Goal: Task Accomplishment & Management: Use online tool/utility

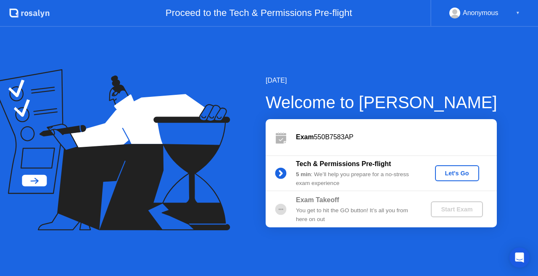
click at [464, 173] on div "Let's Go" at bounding box center [456, 173] width 37 height 7
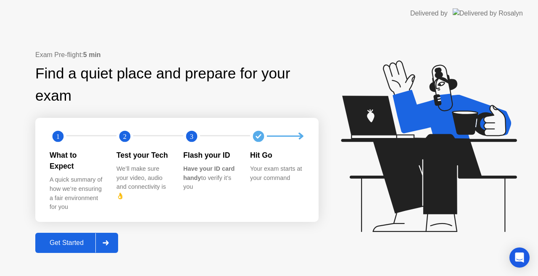
click at [56, 239] on div "Get Started" at bounding box center [67, 243] width 58 height 8
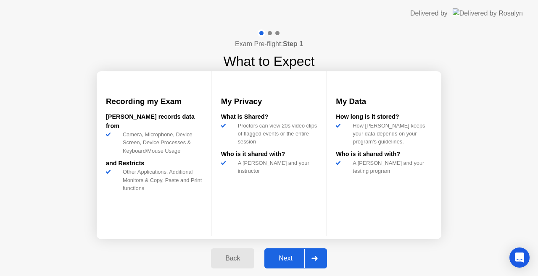
click at [291, 259] on div "Next" at bounding box center [285, 259] width 37 height 8
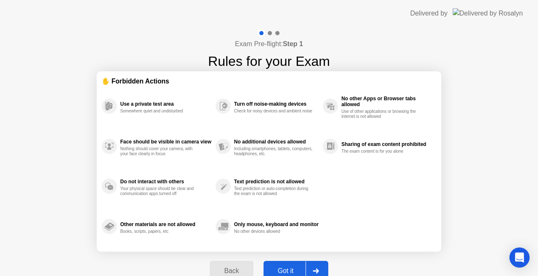
click at [289, 265] on button "Got it" at bounding box center [295, 271] width 65 height 20
select select "**********"
select select "*******"
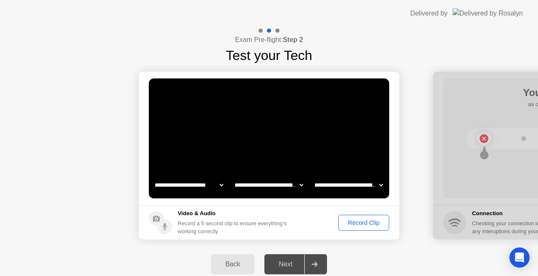
click at [283, 267] on div "Next" at bounding box center [285, 265] width 37 height 8
click at [362, 224] on div "Record Clip" at bounding box center [363, 223] width 45 height 7
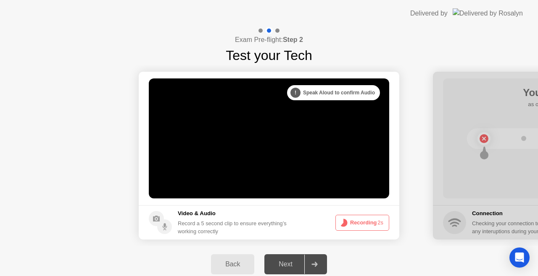
click at [362, 224] on button "Recording 2s" at bounding box center [362, 223] width 54 height 16
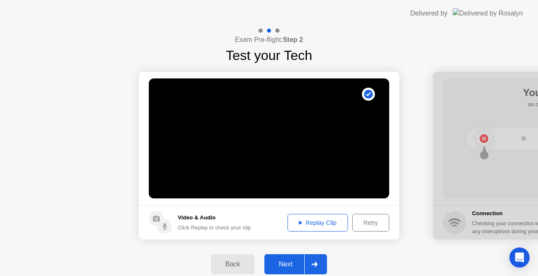
click at [296, 224] on div "Replay Clip" at bounding box center [317, 223] width 55 height 7
click at [283, 261] on div "Next" at bounding box center [285, 265] width 37 height 8
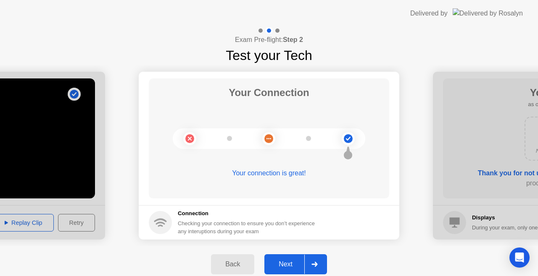
click at [283, 261] on div "Next" at bounding box center [285, 265] width 37 height 8
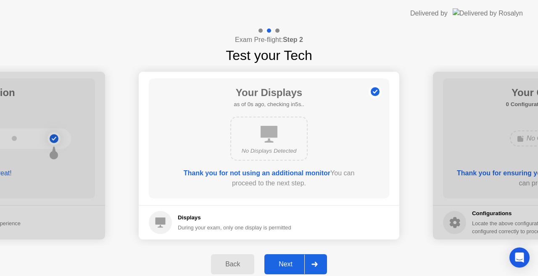
click at [289, 265] on div "Next" at bounding box center [285, 265] width 37 height 8
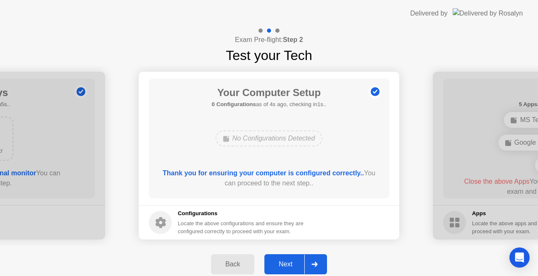
click at [289, 265] on div "Next" at bounding box center [285, 265] width 37 height 8
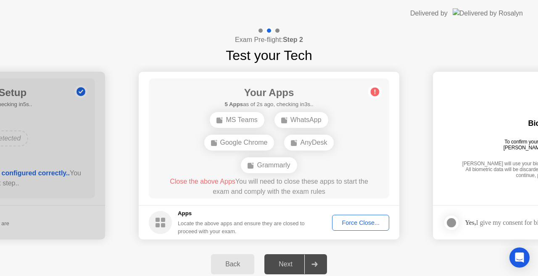
click at [304, 122] on div "WhatsApp" at bounding box center [301, 120] width 54 height 16
click at [365, 224] on div "Force Close..." at bounding box center [360, 223] width 51 height 7
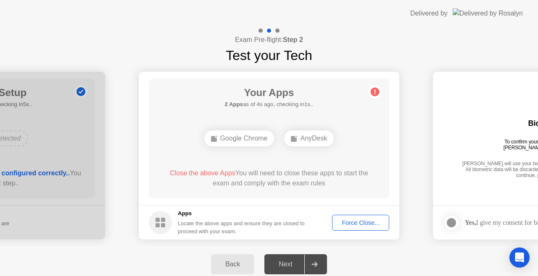
click at [239, 138] on div "Google Chrome" at bounding box center [239, 139] width 70 height 16
click at [307, 142] on div "AnyDesk" at bounding box center [309, 139] width 50 height 16
click at [234, 134] on div "Google Chrome" at bounding box center [239, 139] width 70 height 16
click at [315, 265] on icon at bounding box center [314, 264] width 6 height 5
click at [236, 136] on div "Google Chrome" at bounding box center [239, 139] width 70 height 16
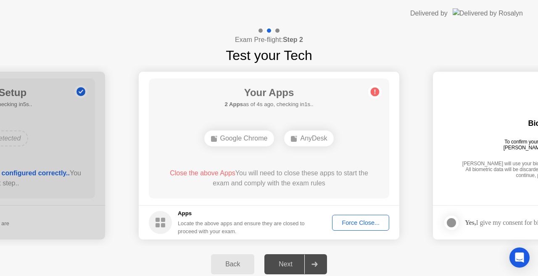
click at [236, 136] on div "Google Chrome" at bounding box center [239, 139] width 70 height 16
click at [166, 223] on circle at bounding box center [160, 222] width 23 height 23
click at [369, 225] on div "Force Close..." at bounding box center [360, 223] width 51 height 7
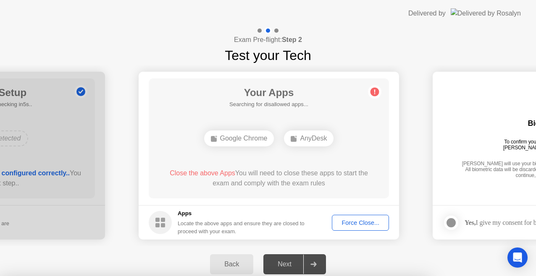
click at [422, 276] on div at bounding box center [268, 276] width 536 height 0
drag, startPoint x: 267, startPoint y: 150, endPoint x: 275, endPoint y: 173, distance: 24.7
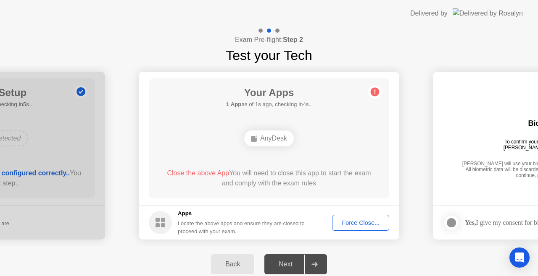
click at [268, 139] on div "AnyDesk" at bounding box center [269, 139] width 50 height 16
click at [344, 224] on div "Force Close..." at bounding box center [360, 223] width 51 height 7
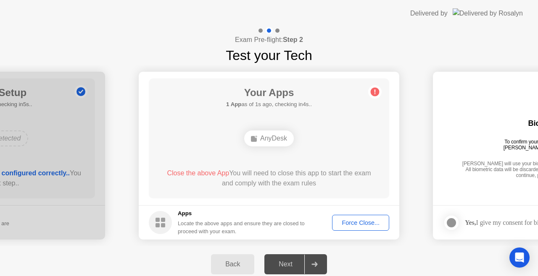
click at [269, 137] on div "AnyDesk" at bounding box center [269, 139] width 50 height 16
click at [253, 136] on icon at bounding box center [254, 138] width 7 height 7
click at [158, 220] on rect at bounding box center [157, 220] width 4 height 4
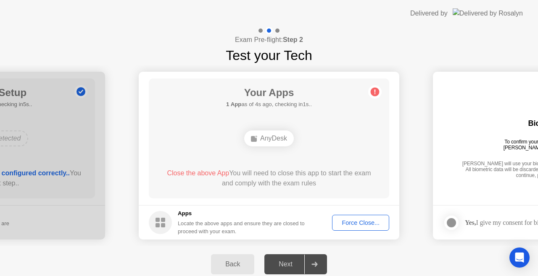
click at [351, 225] on div "Force Close..." at bounding box center [360, 223] width 51 height 7
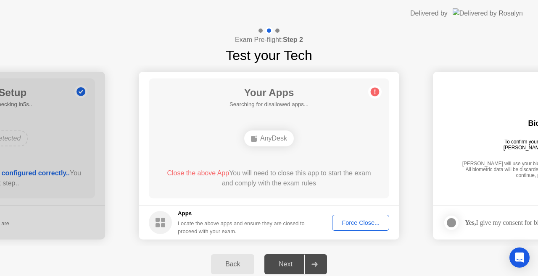
click at [228, 268] on div "Back" at bounding box center [232, 265] width 38 height 8
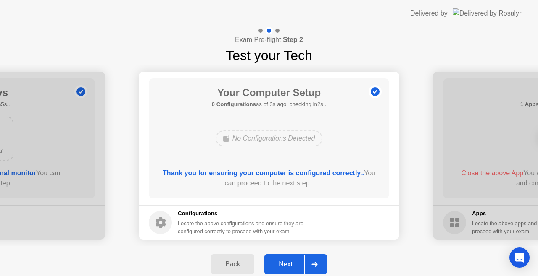
click at [278, 266] on div "Next" at bounding box center [285, 265] width 37 height 8
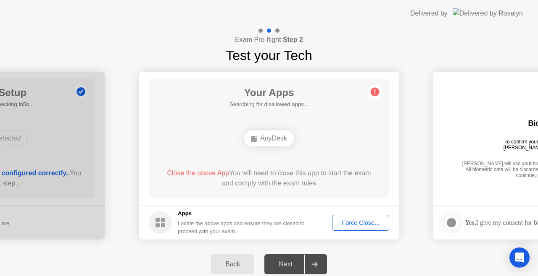
click at [278, 266] on div "Next" at bounding box center [285, 265] width 37 height 8
click at [519, 256] on icon "Open Intercom Messenger" at bounding box center [519, 257] width 10 height 11
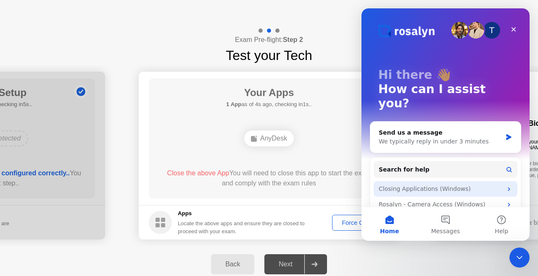
click at [466, 185] on div "Closing Applications (Windows)" at bounding box center [439, 189] width 123 height 9
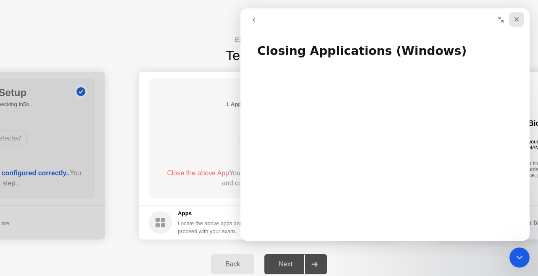
click at [518, 20] on icon "Close" at bounding box center [516, 19] width 5 height 5
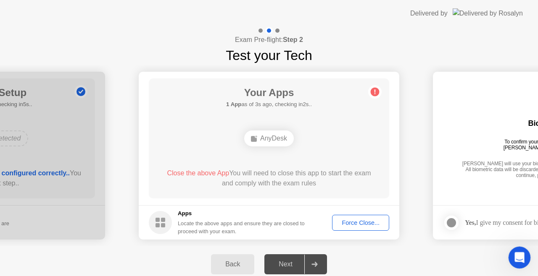
click at [521, 258] on icon "Open Intercom Messenger" at bounding box center [518, 257] width 14 height 14
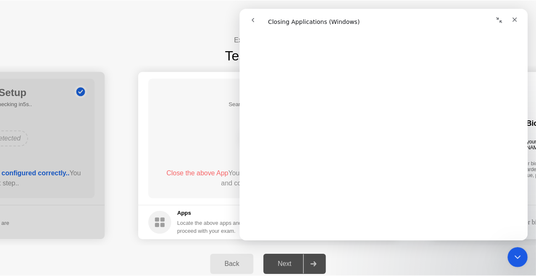
scroll to position [185, 0]
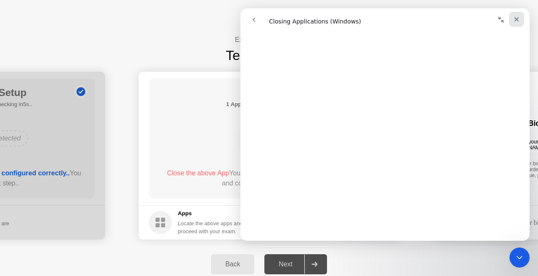
click at [517, 13] on div "Close" at bounding box center [516, 19] width 15 height 15
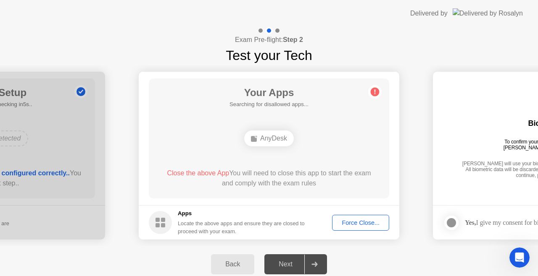
click at [318, 260] on div at bounding box center [314, 264] width 20 height 19
drag, startPoint x: 318, startPoint y: 260, endPoint x: 327, endPoint y: 249, distance: 14.3
click at [327, 249] on div "Back Next" at bounding box center [269, 264] width 538 height 37
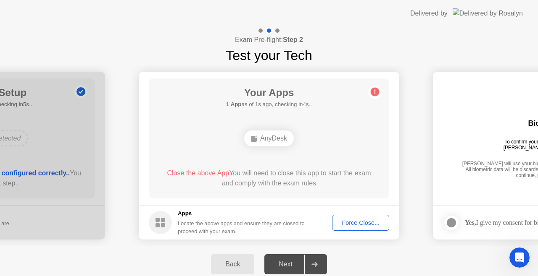
click at [315, 262] on icon at bounding box center [314, 264] width 6 height 5
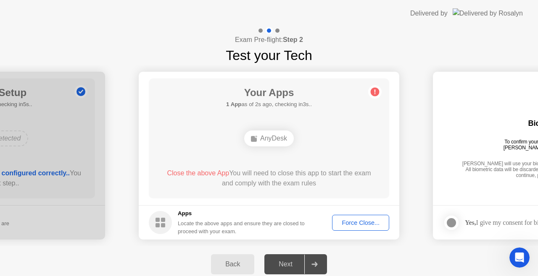
click at [315, 262] on icon at bounding box center [314, 264] width 6 height 5
click at [346, 221] on div "Force Close..." at bounding box center [360, 223] width 51 height 7
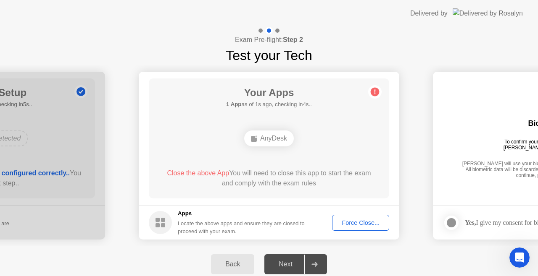
click at [347, 222] on div "Force Close..." at bounding box center [360, 223] width 51 height 7
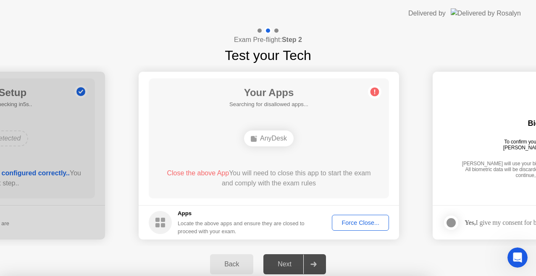
click at [398, 276] on div at bounding box center [268, 276] width 536 height 0
click at [65, 276] on div at bounding box center [268, 276] width 536 height 0
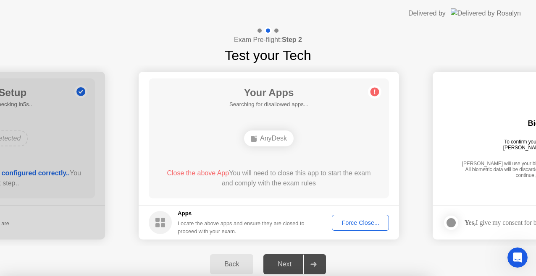
click at [65, 276] on div at bounding box center [268, 276] width 536 height 0
click at [256, 276] on div at bounding box center [268, 276] width 536 height 0
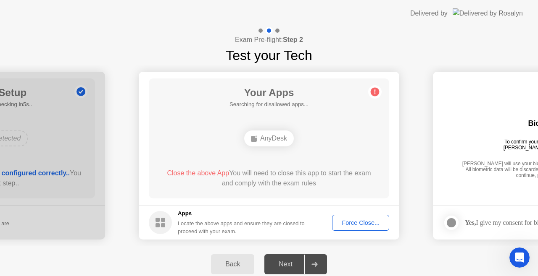
click at [329, 135] on div "AnyDesk" at bounding box center [269, 138] width 192 height 23
click at [280, 144] on div "AnyDesk" at bounding box center [269, 139] width 50 height 16
click at [276, 135] on div "AnyDesk" at bounding box center [269, 139] width 50 height 16
click at [198, 171] on span "Close the above App" at bounding box center [198, 173] width 62 height 7
click at [449, 218] on div at bounding box center [451, 223] width 10 height 10
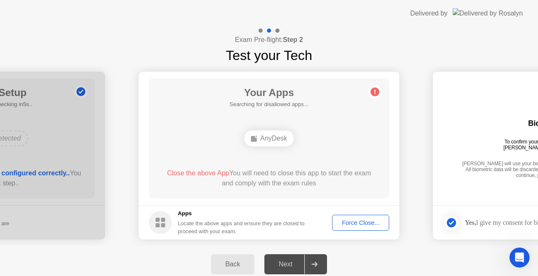
click at [449, 218] on div at bounding box center [451, 223] width 10 height 10
drag, startPoint x: 449, startPoint y: 218, endPoint x: 444, endPoint y: 209, distance: 10.2
click at [315, 263] on icon at bounding box center [314, 264] width 6 height 5
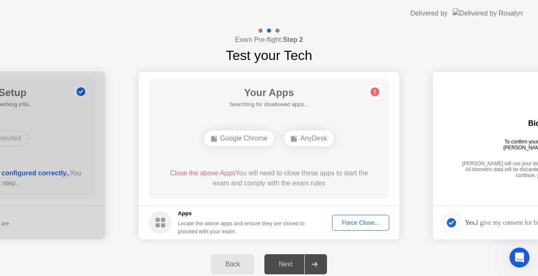
click at [315, 263] on icon at bounding box center [314, 264] width 6 height 5
click at [346, 221] on div "Force Close..." at bounding box center [360, 223] width 51 height 7
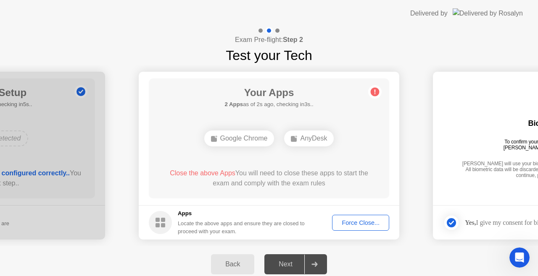
click at [360, 220] on div "Force Close..." at bounding box center [360, 223] width 51 height 7
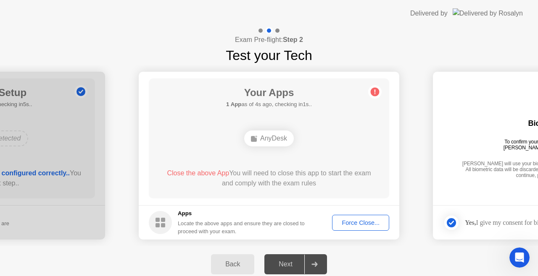
click at [474, 219] on strong "Yes," at bounding box center [470, 222] width 11 height 7
click at [451, 223] on icon at bounding box center [451, 223] width 5 height 4
click at [451, 223] on div at bounding box center [451, 223] width 10 height 10
click at [451, 223] on icon at bounding box center [451, 223] width 5 height 4
click at [316, 264] on icon at bounding box center [314, 264] width 6 height 5
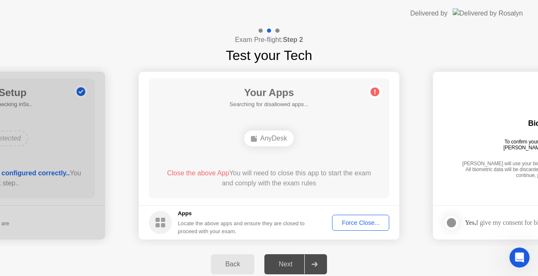
click at [160, 220] on circle at bounding box center [160, 222] width 23 height 23
click at [235, 266] on div "Back" at bounding box center [232, 265] width 38 height 8
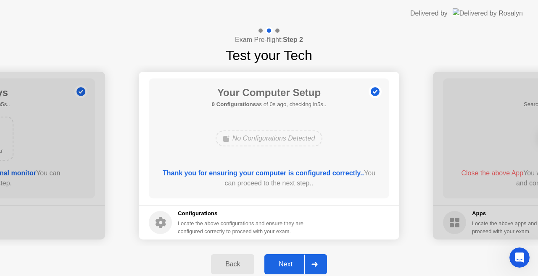
click at [221, 261] on div "Back" at bounding box center [232, 265] width 38 height 8
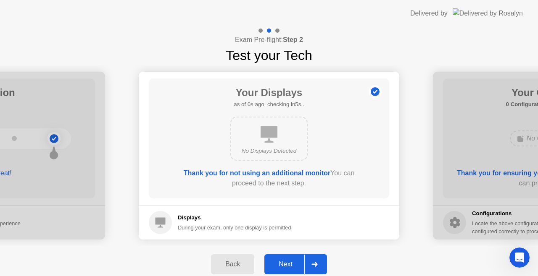
click at [221, 261] on div "Back" at bounding box center [232, 265] width 38 height 8
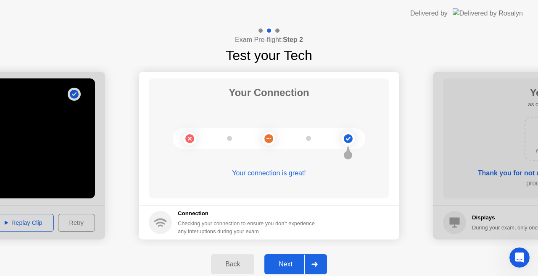
click at [221, 261] on div "Back" at bounding box center [232, 265] width 38 height 8
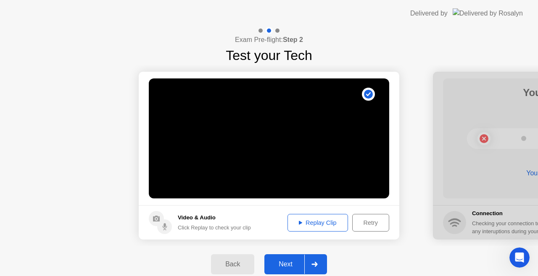
click at [299, 223] on icon at bounding box center [300, 223] width 3 height 4
click at [313, 265] on icon at bounding box center [314, 264] width 6 height 5
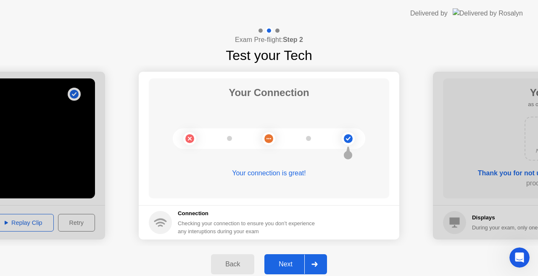
click at [313, 265] on icon at bounding box center [314, 264] width 6 height 5
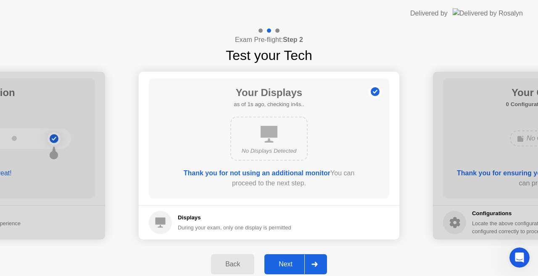
click at [313, 265] on icon at bounding box center [314, 264] width 6 height 5
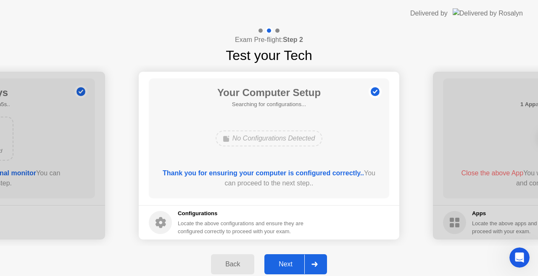
click at [313, 265] on icon at bounding box center [314, 264] width 6 height 5
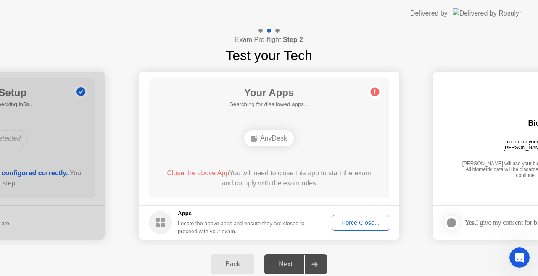
click at [313, 265] on icon at bounding box center [314, 264] width 6 height 5
click at [263, 139] on div "AnyDesk" at bounding box center [269, 139] width 50 height 16
click at [361, 225] on div "Force Close..." at bounding box center [360, 223] width 51 height 7
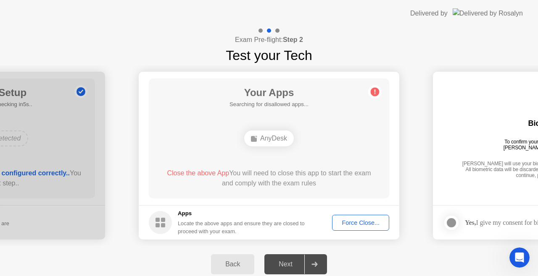
click at [268, 139] on div "AnyDesk" at bounding box center [269, 139] width 50 height 16
click at [267, 141] on div "AnyDesk" at bounding box center [269, 139] width 50 height 16
click at [360, 221] on div "Force Close..." at bounding box center [360, 223] width 51 height 7
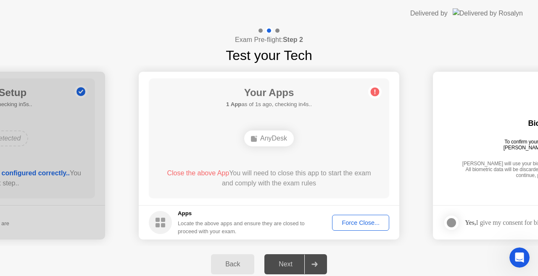
click at [256, 139] on icon at bounding box center [254, 138] width 7 height 7
click at [346, 223] on div "Force Close..." at bounding box center [360, 223] width 51 height 7
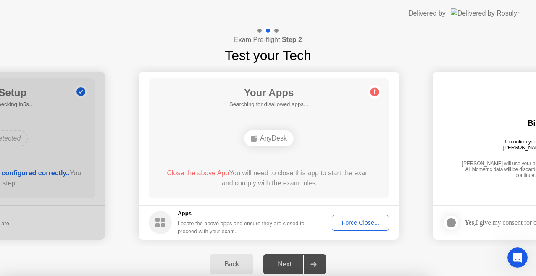
click at [390, 276] on div at bounding box center [268, 276] width 536 height 0
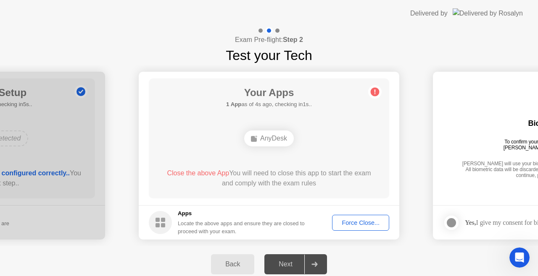
click at [343, 223] on div "Force Close..." at bounding box center [360, 223] width 51 height 7
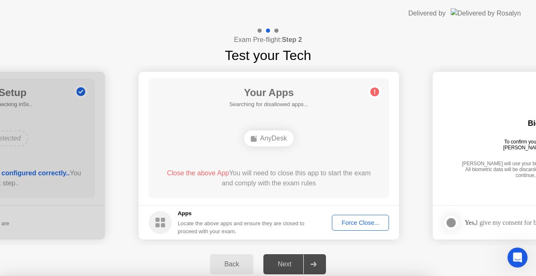
click at [509, 260] on div "Open Intercom Messenger" at bounding box center [516, 257] width 28 height 28
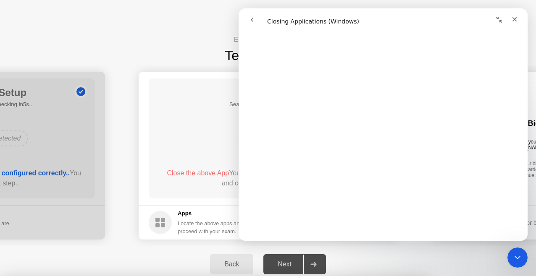
scroll to position [545, 0]
click at [512, 23] on div "Close" at bounding box center [514, 19] width 15 height 15
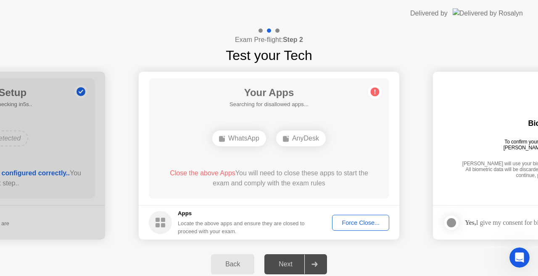
click at [351, 226] on div "Force Close..." at bounding box center [360, 223] width 51 height 7
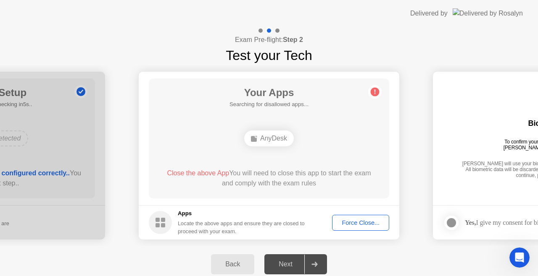
click at [263, 137] on div "AnyDesk" at bounding box center [269, 139] width 50 height 16
click at [164, 216] on circle at bounding box center [160, 222] width 23 height 23
click at [158, 223] on circle at bounding box center [160, 222] width 23 height 23
click at [315, 263] on icon at bounding box center [314, 264] width 6 height 5
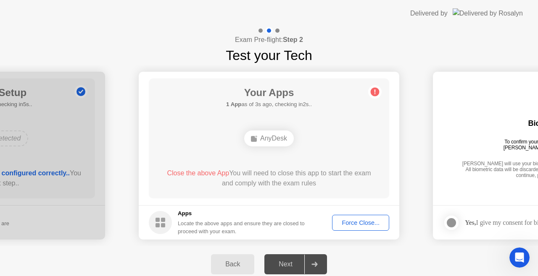
click at [315, 263] on icon at bounding box center [314, 264] width 6 height 5
click at [313, 267] on icon at bounding box center [314, 264] width 6 height 5
click at [348, 222] on div "Force Close..." at bounding box center [360, 223] width 51 height 7
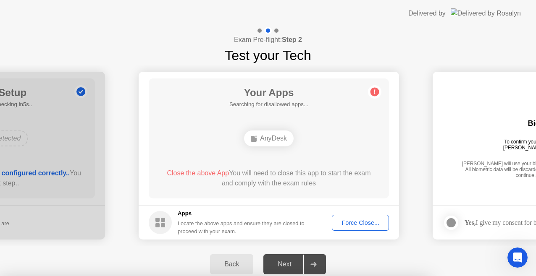
click at [348, 276] on div at bounding box center [268, 276] width 536 height 0
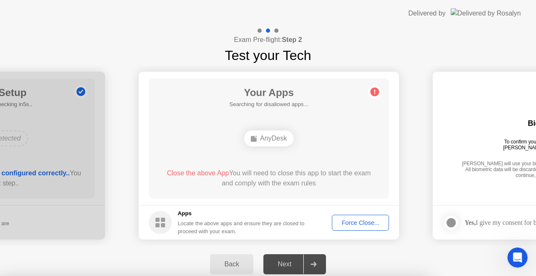
click at [348, 276] on div at bounding box center [268, 276] width 536 height 0
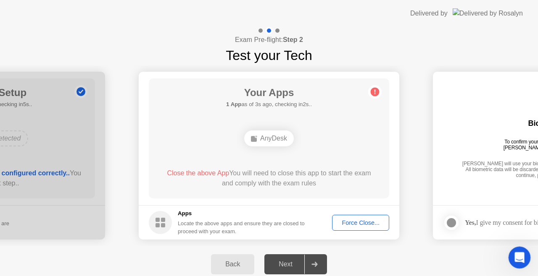
click at [513, 260] on icon "Open Intercom Messenger" at bounding box center [518, 257] width 14 height 14
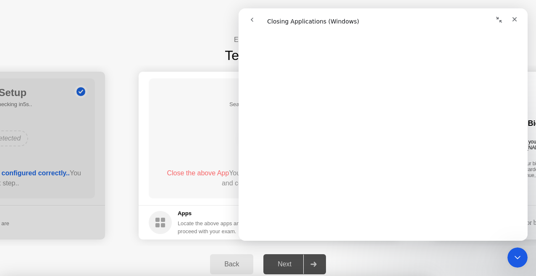
scroll to position [725, 0]
click at [528, 276] on div at bounding box center [268, 276] width 536 height 0
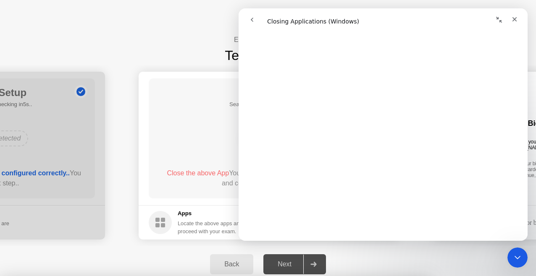
scroll to position [643, 0]
click at [520, 20] on div "Close" at bounding box center [514, 19] width 15 height 15
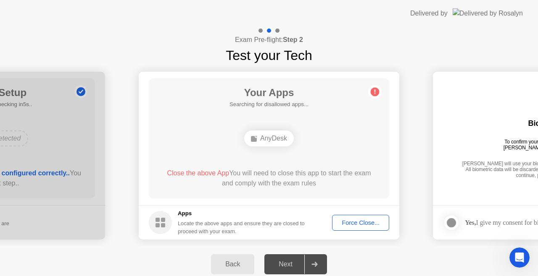
click at [349, 223] on div "Force Close..." at bounding box center [360, 223] width 51 height 7
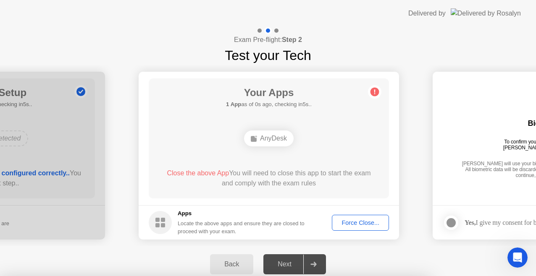
click at [342, 276] on div at bounding box center [268, 276] width 536 height 0
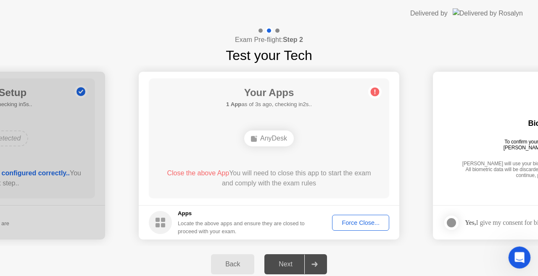
click at [522, 260] on div "Open Intercom Messenger" at bounding box center [518, 257] width 28 height 28
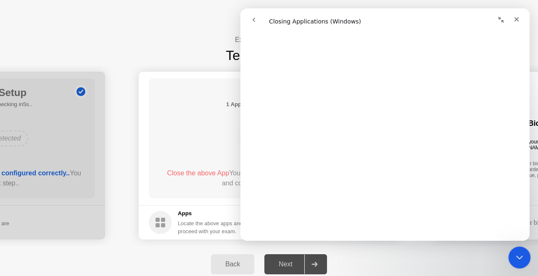
click at [522, 260] on icon "Close Intercom Messenger" at bounding box center [518, 257] width 10 height 10
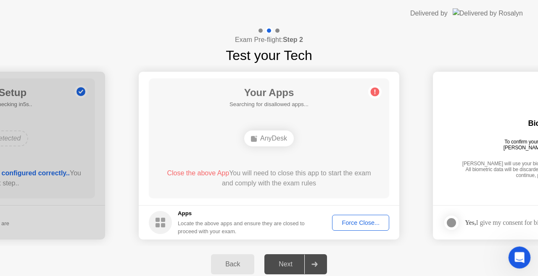
click at [513, 260] on icon "Open Intercom Messenger" at bounding box center [518, 257] width 14 height 14
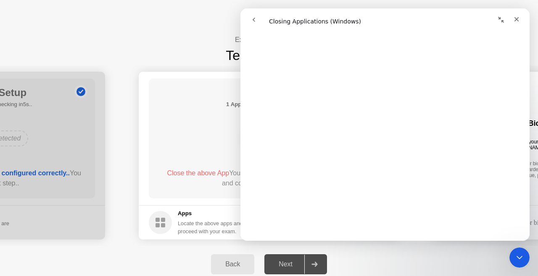
click at [516, 20] on icon "Close" at bounding box center [516, 19] width 7 height 7
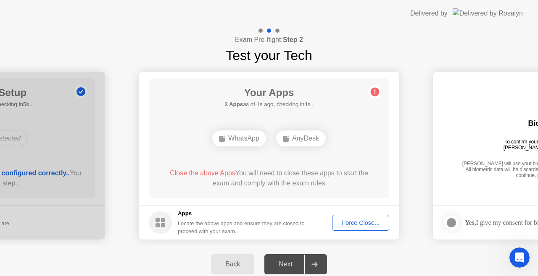
click at [374, 90] on circle at bounding box center [374, 92] width 9 height 9
click at [355, 223] on div "Force Close..." at bounding box center [360, 223] width 51 height 7
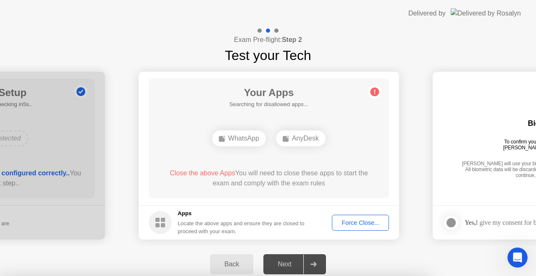
click at [370, 276] on div at bounding box center [268, 276] width 536 height 0
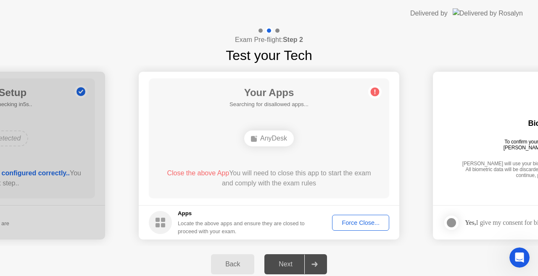
click at [450, 221] on div at bounding box center [451, 223] width 10 height 10
click at [369, 225] on div "Force Close..." at bounding box center [360, 223] width 51 height 7
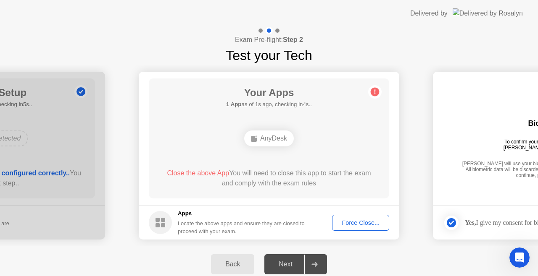
click at [315, 267] on div at bounding box center [314, 264] width 20 height 19
click at [537, 269] on div "Back Next" at bounding box center [269, 264] width 538 height 37
drag, startPoint x: 537, startPoint y: 269, endPoint x: 239, endPoint y: 270, distance: 297.8
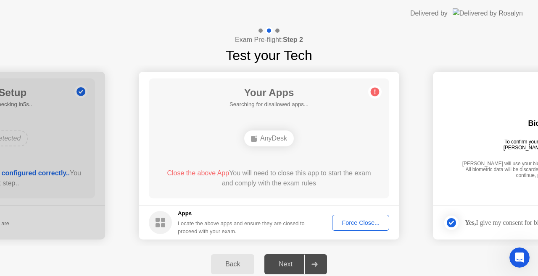
click at [239, 270] on div "Back Next" at bounding box center [269, 264] width 538 height 37
click at [239, 270] on button "Back" at bounding box center [232, 265] width 43 height 20
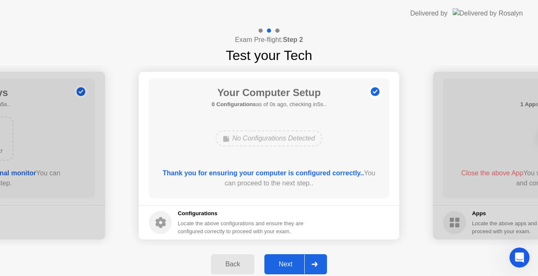
click at [160, 224] on circle at bounding box center [160, 222] width 23 height 23
click at [287, 263] on div "Next" at bounding box center [285, 265] width 37 height 8
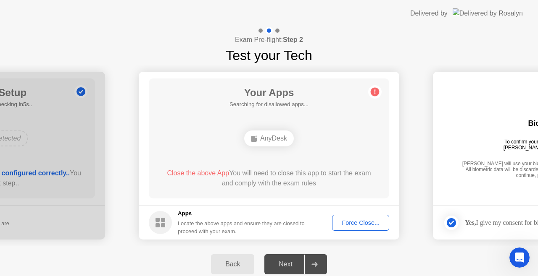
click at [452, 222] on icon at bounding box center [451, 223] width 5 height 4
click at [353, 224] on div "Force Close..." at bounding box center [360, 223] width 51 height 7
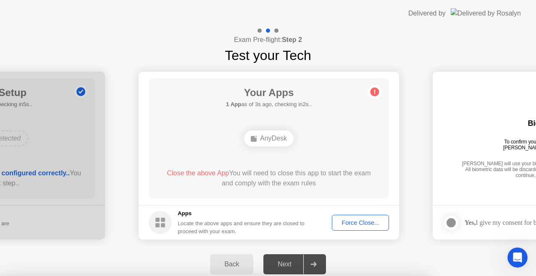
click at [391, 276] on div at bounding box center [268, 276] width 536 height 0
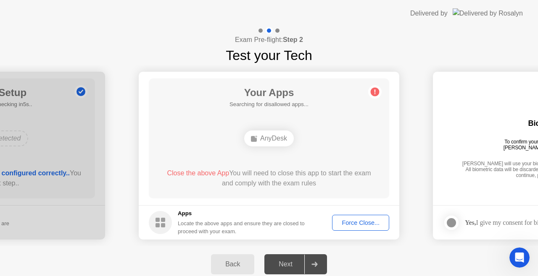
click at [159, 226] on rect at bounding box center [157, 225] width 4 height 4
click at [359, 220] on div "Force Close..." at bounding box center [360, 223] width 51 height 7
